Goal: Task Accomplishment & Management: Manage account settings

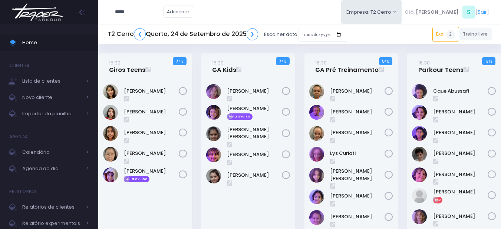
type input "*****"
click input "submit" at bounding box center [0, 0] width 0 height 0
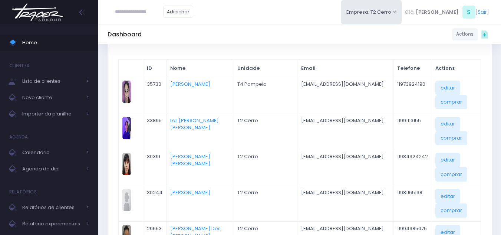
scroll to position [74, 0]
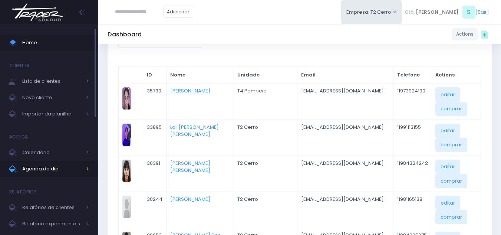
click at [26, 167] on span "Agenda do dia" at bounding box center [51, 169] width 59 height 10
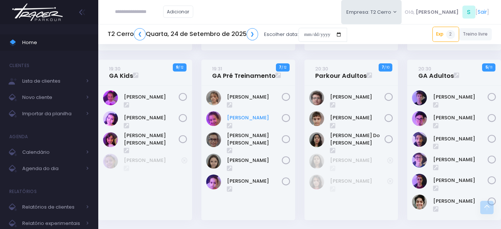
scroll to position [778, 0]
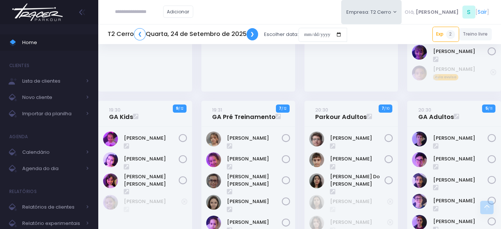
click at [250, 33] on link "❯" at bounding box center [253, 34] width 12 height 12
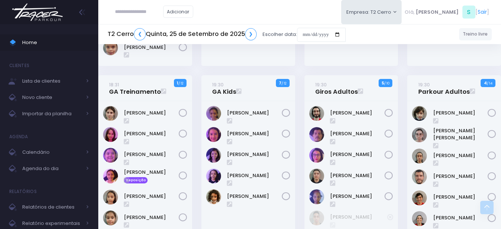
scroll to position [928, 0]
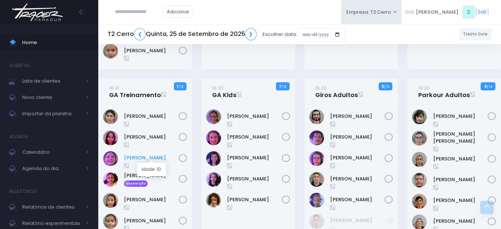
click at [157, 158] on link "Gabriela Nakabayashi" at bounding box center [151, 157] width 55 height 7
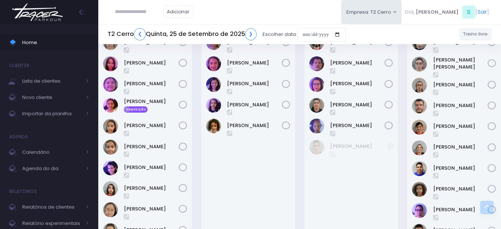
scroll to position [965, 0]
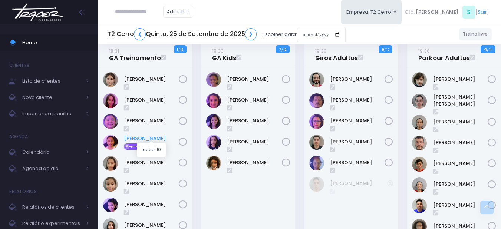
click at [150, 135] on link "Isabela Vilas" at bounding box center [151, 138] width 55 height 7
click at [125, 14] on input "text" at bounding box center [139, 12] width 48 height 14
type input "**********"
click input "submit" at bounding box center [0, 0] width 0 height 0
type input "**********"
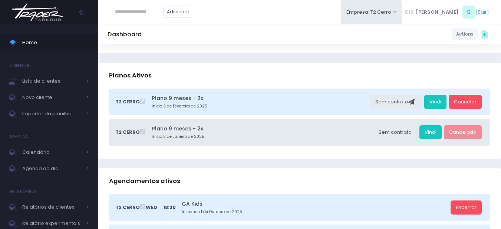
scroll to position [74, 0]
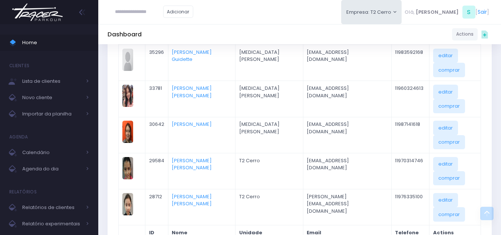
scroll to position [186, 0]
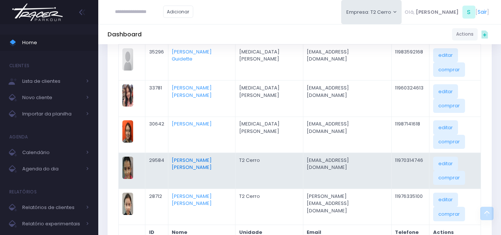
click at [212, 161] on link "[PERSON_NAME] [PERSON_NAME]" at bounding box center [192, 164] width 40 height 14
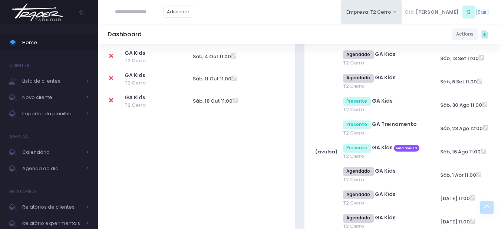
scroll to position [334, 0]
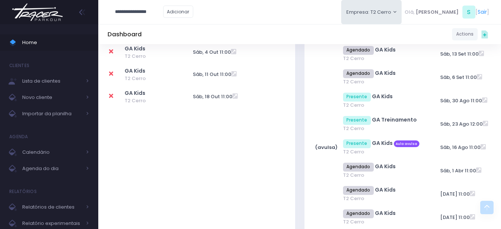
type input "**********"
click input "submit" at bounding box center [0, 0] width 0 height 0
type input "**********"
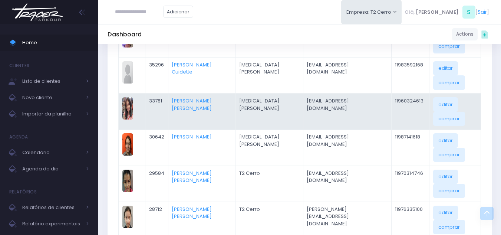
scroll to position [186, 0]
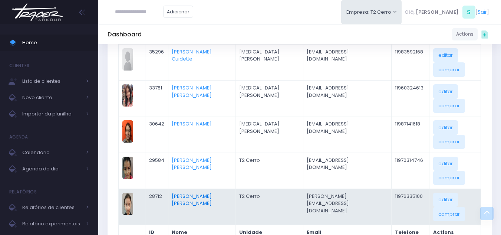
click at [212, 194] on link "Alice De Oliveira Cardozo" at bounding box center [192, 200] width 40 height 14
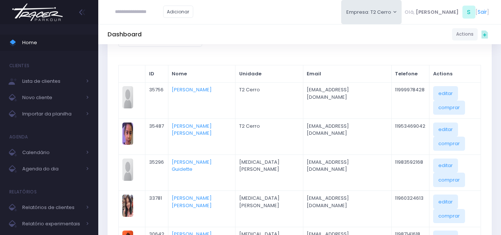
scroll to position [62, 0]
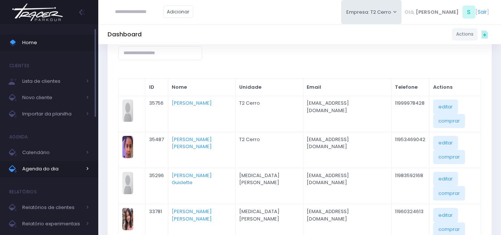
click at [49, 174] on link "Agenda do dia" at bounding box center [49, 169] width 98 height 16
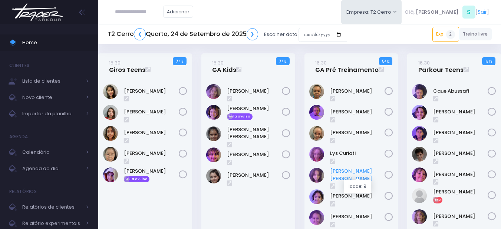
click at [349, 173] on link "[PERSON_NAME] [PERSON_NAME]" at bounding box center [357, 175] width 55 height 14
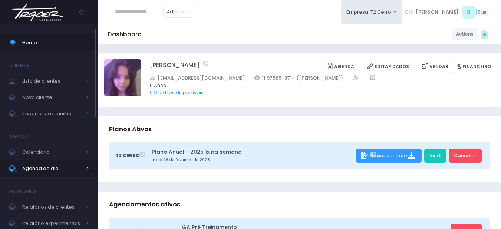
click at [55, 167] on span "Agenda do dia" at bounding box center [51, 169] width 59 height 10
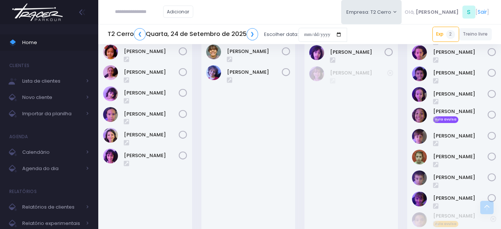
scroll to position [816, 0]
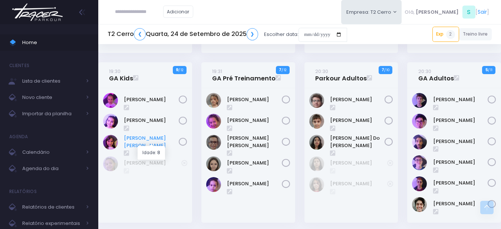
click at [148, 140] on link "Maria Eduarda" at bounding box center [151, 142] width 55 height 14
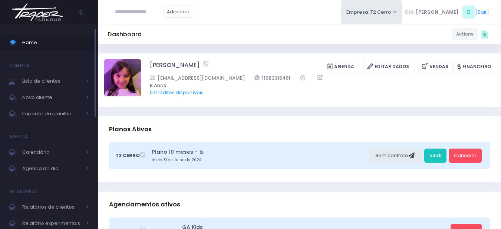
drag, startPoint x: 44, startPoint y: 150, endPoint x: 76, endPoint y: 138, distance: 33.8
click at [44, 150] on span "Calendário" at bounding box center [51, 153] width 59 height 10
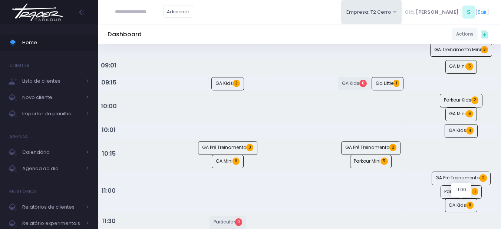
scroll to position [148, 0]
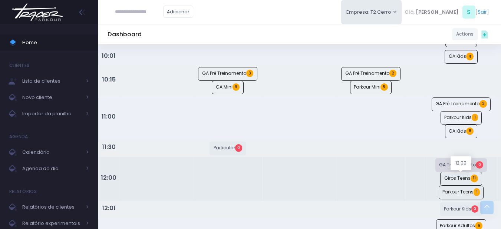
click at [460, 172] on link "GA Treinamento 0" at bounding box center [462, 165] width 52 height 14
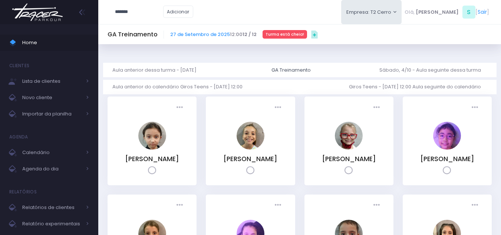
type input "*******"
click input "submit" at bounding box center [0, 0] width 0 height 0
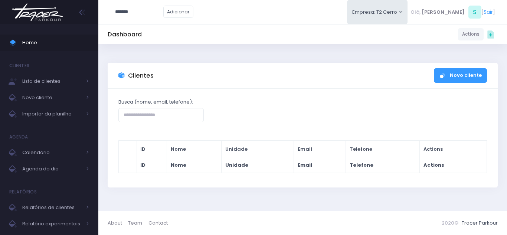
type input "*******"
click input "submit" at bounding box center [0, 0] width 0 height 0
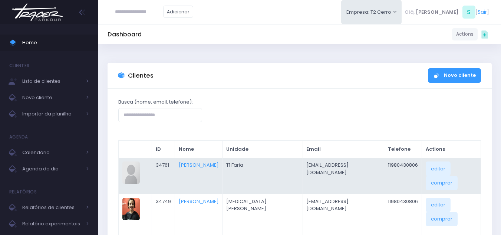
drag, startPoint x: 232, startPoint y: 196, endPoint x: 300, endPoint y: 183, distance: 68.8
click at [219, 198] on link "[PERSON_NAME]" at bounding box center [199, 201] width 40 height 7
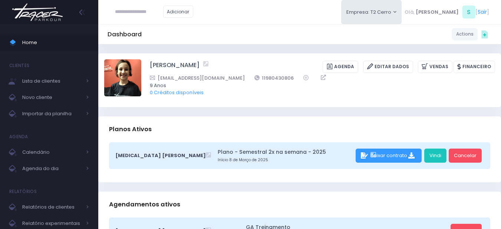
click at [140, 10] on input "text" at bounding box center [139, 12] width 48 height 14
type input "**"
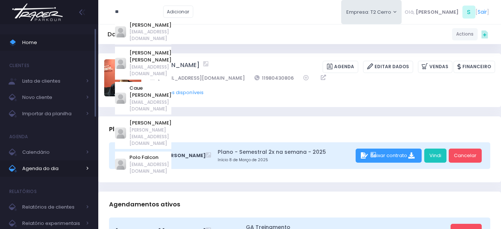
click at [48, 166] on span "Agenda do dia" at bounding box center [51, 169] width 59 height 10
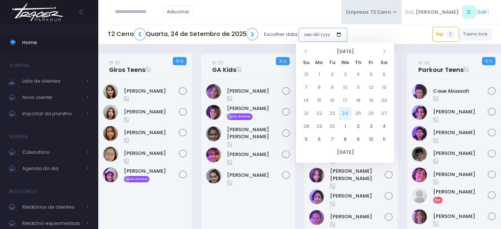
click at [318, 37] on input "date" at bounding box center [323, 35] width 49 height 14
click at [386, 114] on td "27" at bounding box center [384, 113] width 13 height 13
type input "**********"
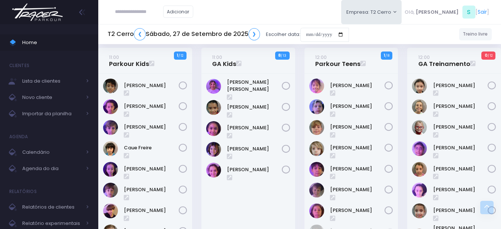
scroll to position [519, 0]
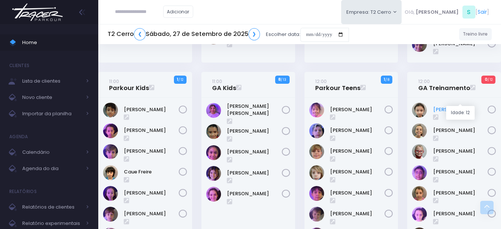
click at [471, 106] on link "Alice De Oliveira" at bounding box center [460, 109] width 55 height 7
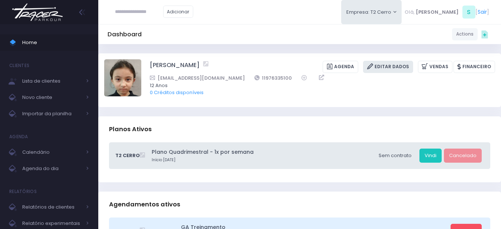
click at [394, 63] on link "Editar Dados" at bounding box center [388, 67] width 50 height 12
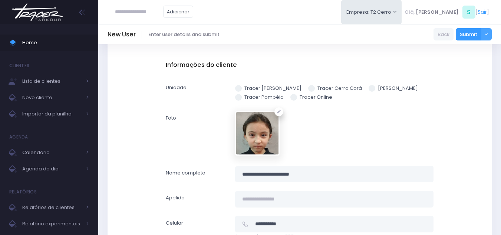
scroll to position [148, 0]
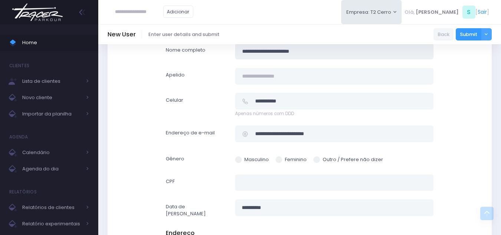
click at [303, 51] on input "**********" at bounding box center [334, 51] width 199 height 17
click at [321, 120] on div "Informações do cliente Unidade Tracer Faria Lima Tracer Cerro Corá Tracer Santa…" at bounding box center [300, 79] width 268 height 282
click at [316, 73] on input "text" at bounding box center [334, 76] width 199 height 17
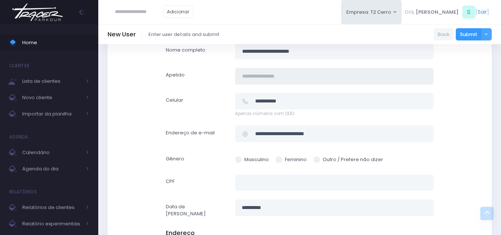
paste input "**********"
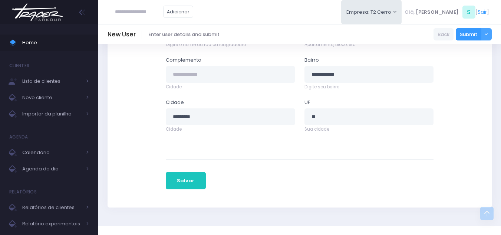
scroll to position [440, 0]
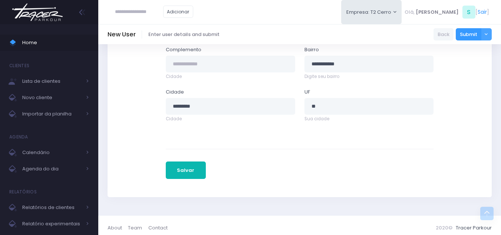
type input "**********"
click at [188, 161] on button "Salvar" at bounding box center [186, 170] width 40 height 18
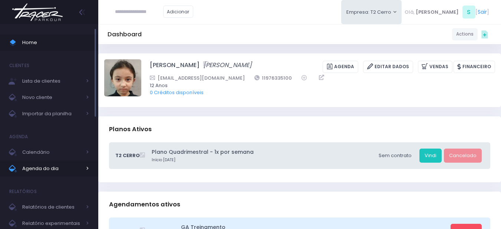
click at [31, 162] on link "Agenda do dia" at bounding box center [49, 169] width 98 height 16
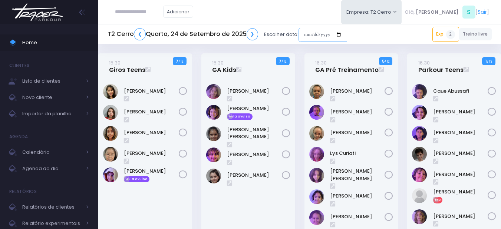
click at [329, 37] on input "date" at bounding box center [323, 35] width 49 height 14
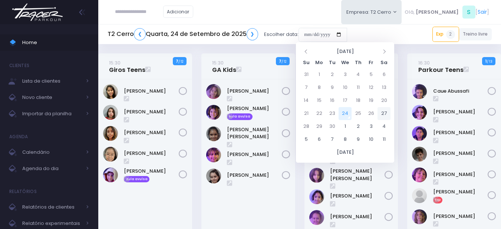
click at [386, 114] on td "27" at bounding box center [384, 113] width 13 height 13
type input "**********"
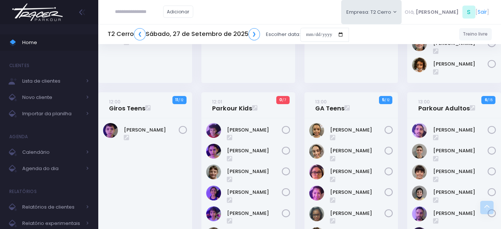
scroll to position [816, 0]
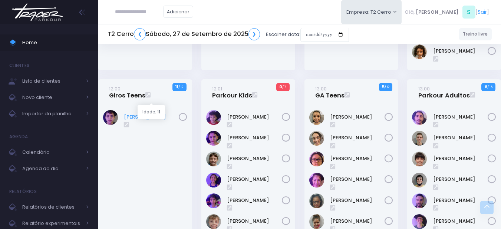
click at [144, 114] on link "[PERSON_NAME]" at bounding box center [151, 117] width 55 height 7
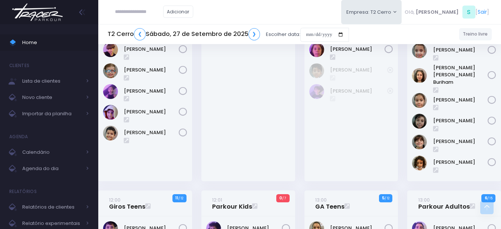
scroll to position [519, 0]
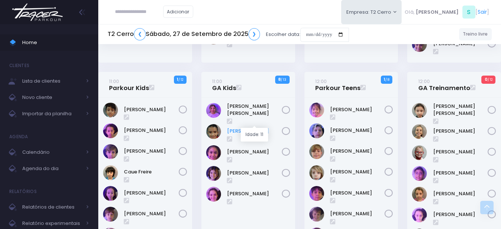
click at [261, 128] on link "[PERSON_NAME]" at bounding box center [254, 131] width 55 height 7
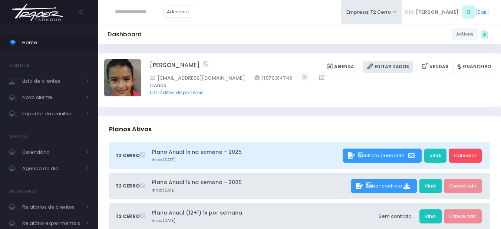
click at [400, 63] on link "Editar Dados" at bounding box center [388, 67] width 50 height 12
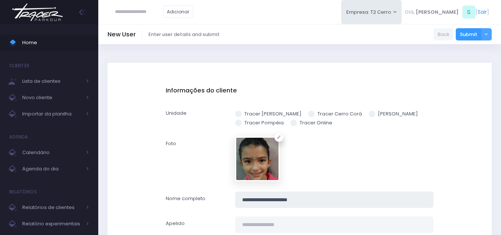
click at [296, 198] on input "**********" at bounding box center [334, 199] width 199 height 17
click at [279, 226] on input "text" at bounding box center [334, 224] width 199 height 17
paste input "**********"
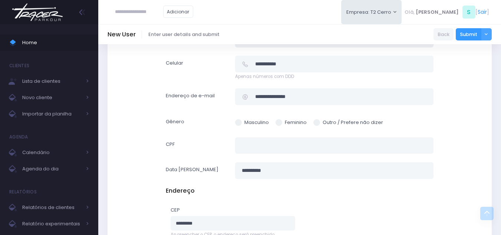
scroll to position [371, 0]
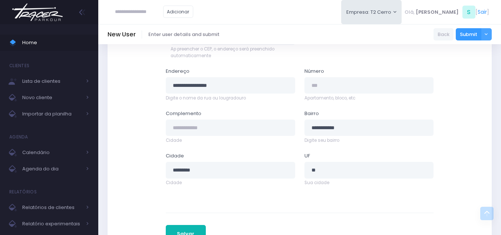
type input "**********"
click at [194, 229] on button "Salvar" at bounding box center [186, 234] width 40 height 18
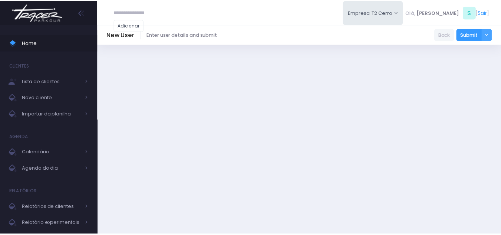
scroll to position [372, 0]
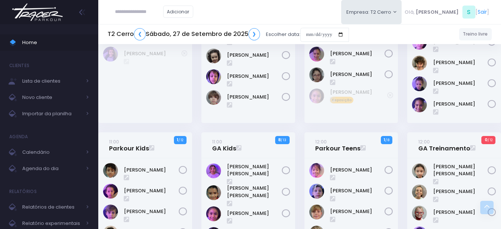
scroll to position [469, 0]
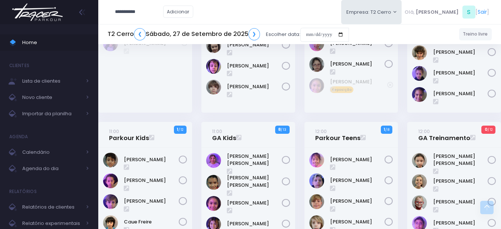
type input "**********"
click input "submit" at bounding box center [0, 0] width 0 height 0
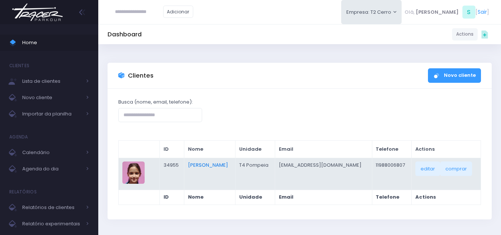
click at [211, 165] on link "[PERSON_NAME]" at bounding box center [208, 164] width 40 height 7
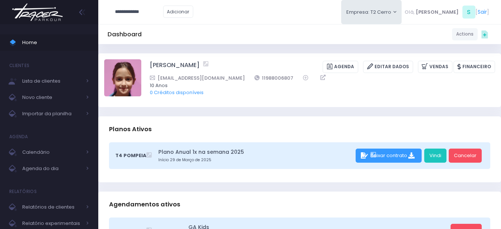
type input "**********"
click input "submit" at bounding box center [0, 0] width 0 height 0
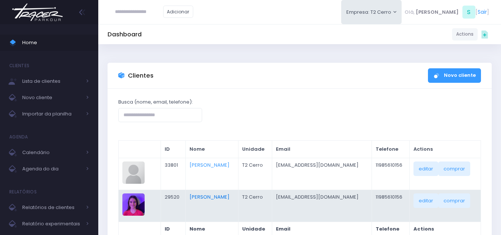
drag, startPoint x: 233, startPoint y: 196, endPoint x: 241, endPoint y: 194, distance: 8.8
click at [230, 196] on link "[PERSON_NAME]" at bounding box center [210, 196] width 40 height 7
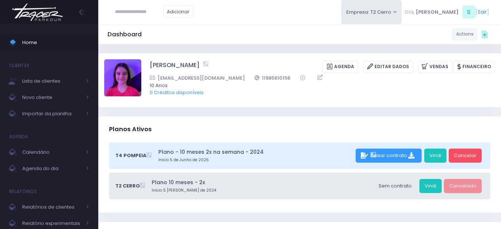
drag, startPoint x: 51, startPoint y: 169, endPoint x: 124, endPoint y: 153, distance: 74.5
click at [51, 168] on span "Agenda do dia" at bounding box center [51, 169] width 59 height 10
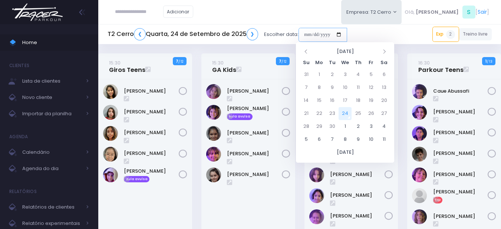
click at [317, 35] on input "date" at bounding box center [323, 35] width 49 height 14
click at [318, 125] on td "29" at bounding box center [319, 126] width 13 height 13
type input "**********"
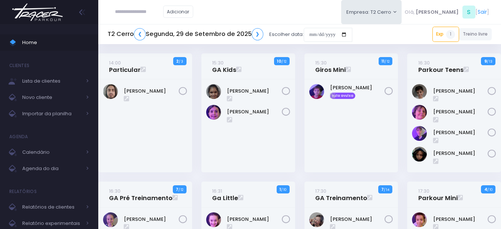
click at [156, 14] on input "text" at bounding box center [139, 12] width 48 height 14
type input "*****"
click input "submit" at bounding box center [0, 0] width 0 height 0
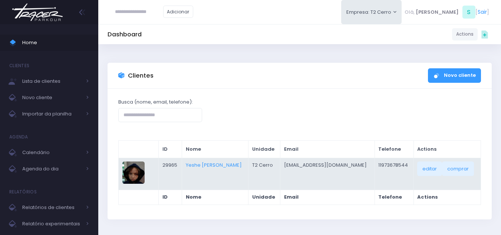
drag, startPoint x: 226, startPoint y: 166, endPoint x: 254, endPoint y: 160, distance: 28.8
click at [226, 166] on link "Yeshe [PERSON_NAME]" at bounding box center [214, 164] width 56 height 7
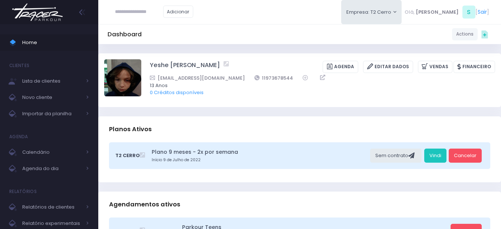
click at [148, 11] on input "text" at bounding box center [139, 12] width 48 height 14
click at [410, 70] on link "Editar Dados" at bounding box center [388, 67] width 50 height 12
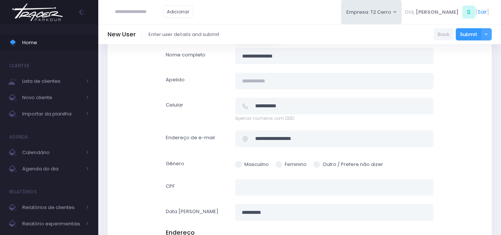
scroll to position [186, 0]
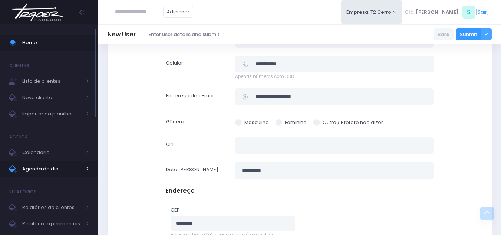
drag, startPoint x: 46, startPoint y: 167, endPoint x: 79, endPoint y: 170, distance: 32.5
click at [46, 167] on span "Agenda do dia" at bounding box center [51, 169] width 59 height 10
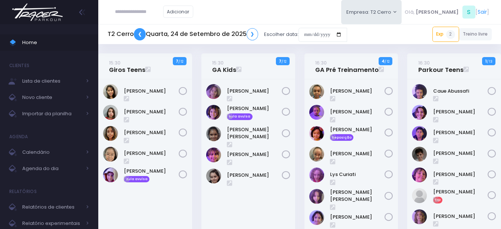
click at [140, 34] on link "❮" at bounding box center [140, 34] width 12 height 12
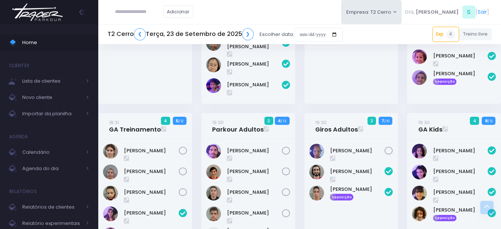
scroll to position [965, 0]
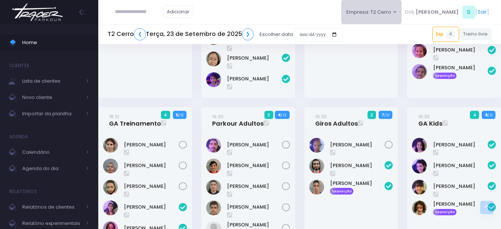
click at [397, 12] on button "Empresa: T2 Cerro" at bounding box center [371, 12] width 61 height 24
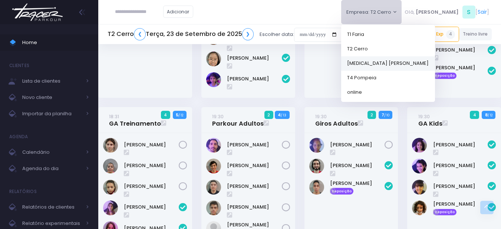
click at [392, 65] on link "[MEDICAL_DATA] [PERSON_NAME]" at bounding box center [388, 63] width 94 height 14
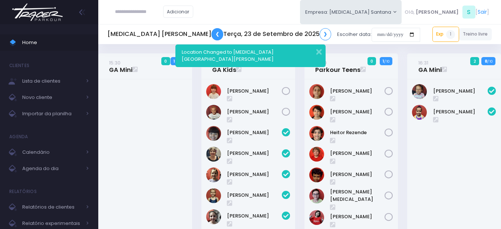
click at [212, 38] on link "❮" at bounding box center [218, 34] width 12 height 12
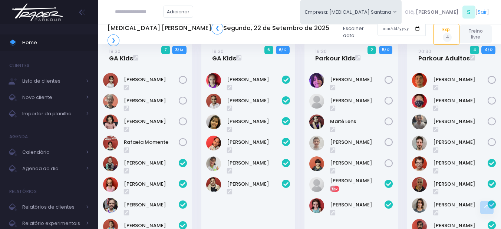
scroll to position [408, 0]
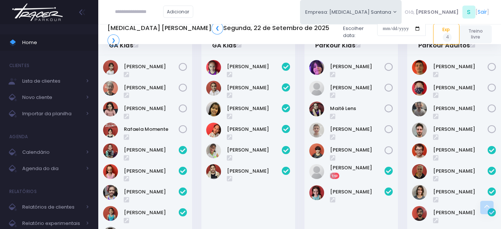
paste input "**********"
type input "**********"
click input "submit" at bounding box center [0, 0] width 0 height 0
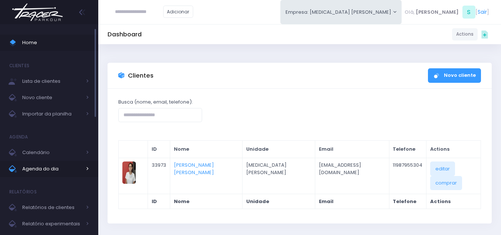
click at [62, 170] on span "Agenda do dia" at bounding box center [51, 169] width 59 height 10
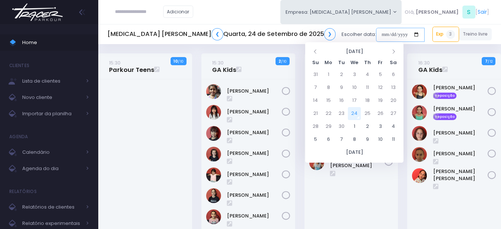
click at [376, 34] on input "date" at bounding box center [400, 35] width 49 height 14
click at [391, 114] on td "27" at bounding box center [393, 113] width 13 height 13
type input "**********"
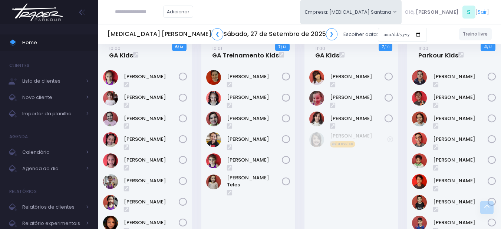
scroll to position [260, 0]
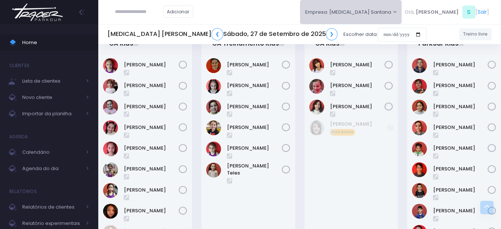
click at [402, 9] on button "Empresa: T3 Santana" at bounding box center [351, 12] width 102 height 24
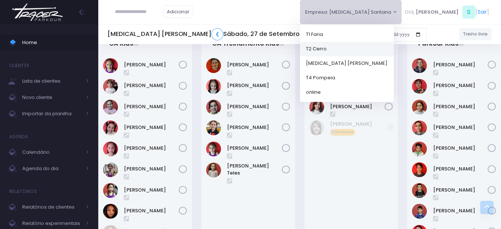
click at [387, 46] on link "T2 Cerro" at bounding box center [347, 49] width 94 height 14
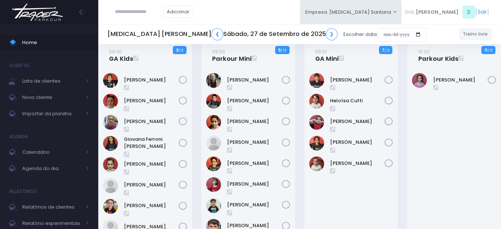
scroll to position [0, 0]
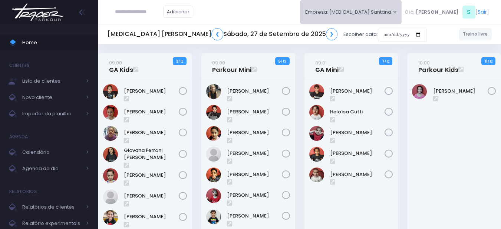
click at [402, 13] on button "Empresa: T3 Santana" at bounding box center [351, 12] width 102 height 24
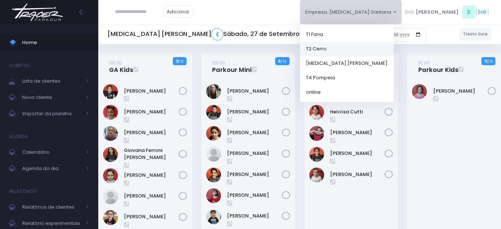
click at [394, 46] on link "T2 Cerro" at bounding box center [347, 49] width 94 height 14
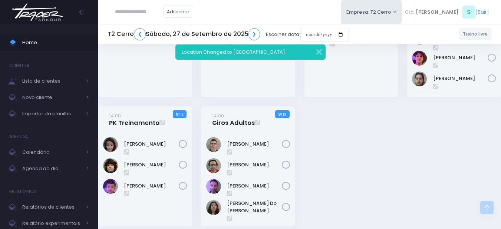
scroll to position [1044, 0]
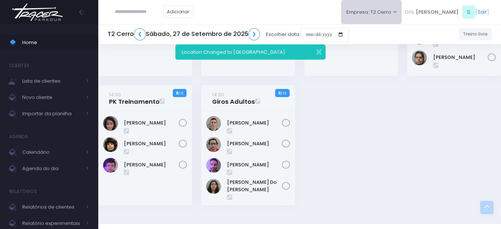
click at [399, 15] on button "Empresa: T2 Cerro" at bounding box center [371, 12] width 61 height 24
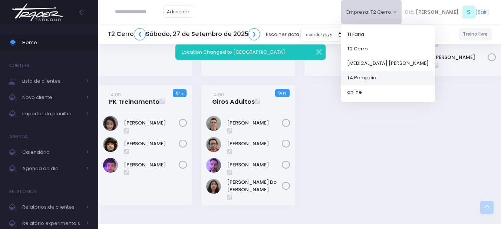
drag, startPoint x: 393, startPoint y: 75, endPoint x: 237, endPoint y: 4, distance: 171.2
click at [393, 75] on link "T4 Pompeia" at bounding box center [388, 78] width 94 height 14
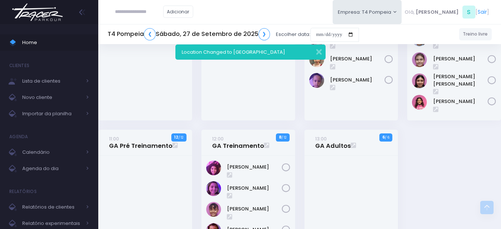
scroll to position [223, 0]
